Goal: Transaction & Acquisition: Purchase product/service

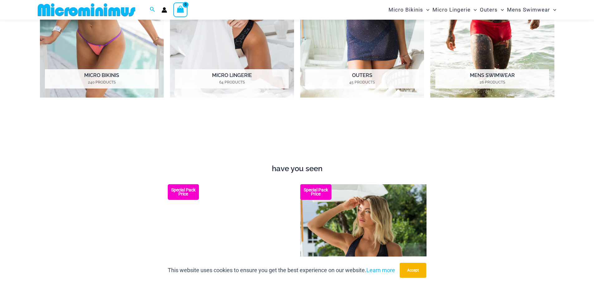
scroll to position [494, 0]
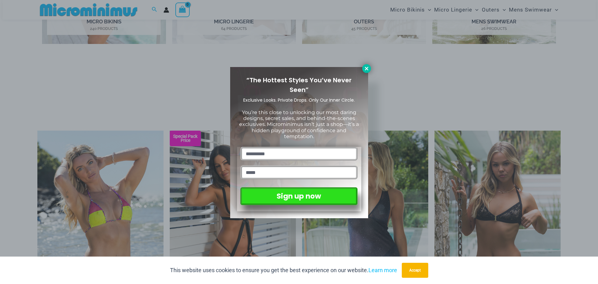
click at [365, 65] on button at bounding box center [367, 68] width 9 height 9
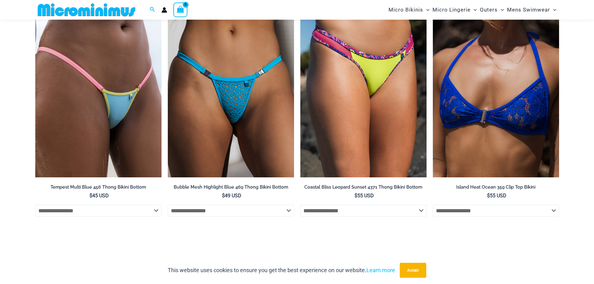
scroll to position [1834, 0]
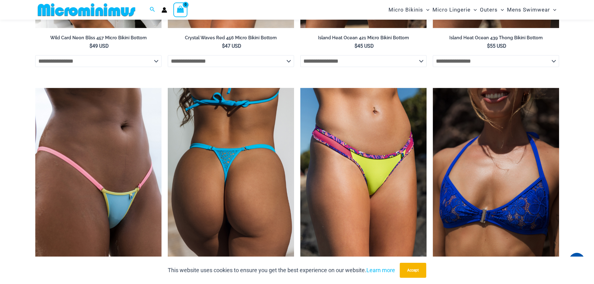
click at [249, 167] on img at bounding box center [231, 183] width 126 height 190
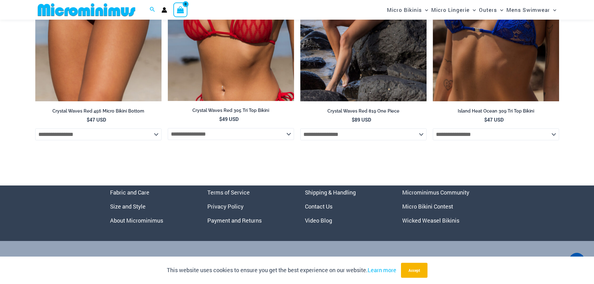
scroll to position [2501, 0]
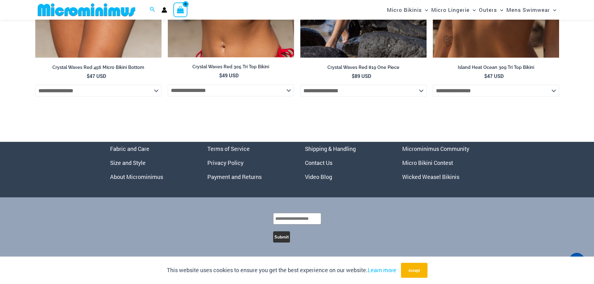
click at [418, 163] on link "Micro Bikini Contest" at bounding box center [427, 162] width 51 height 7
